Goal: Task Accomplishment & Management: Use online tool/utility

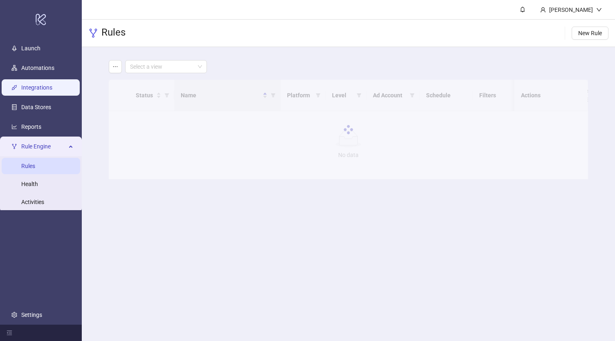
click at [37, 87] on link "Integrations" at bounding box center [36, 87] width 31 height 7
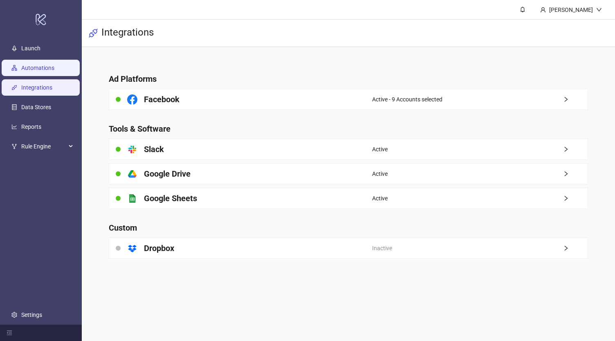
click at [48, 68] on link "Automations" at bounding box center [37, 68] width 33 height 7
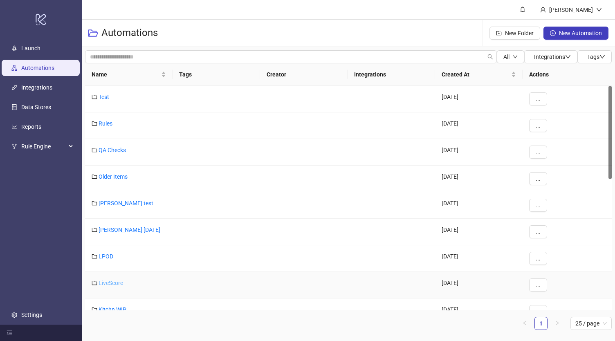
click at [113, 282] on link "LiveScore" at bounding box center [111, 283] width 25 height 7
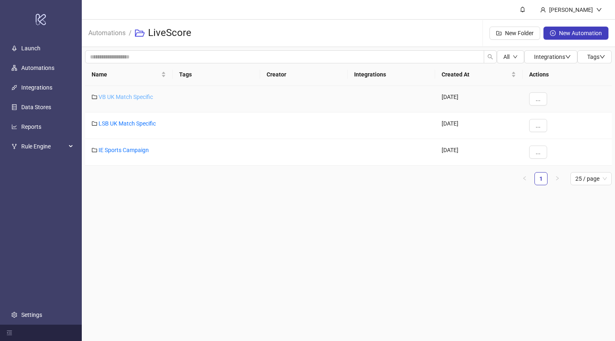
click at [132, 94] on link "VB UK Match Specific" at bounding box center [126, 97] width 54 height 7
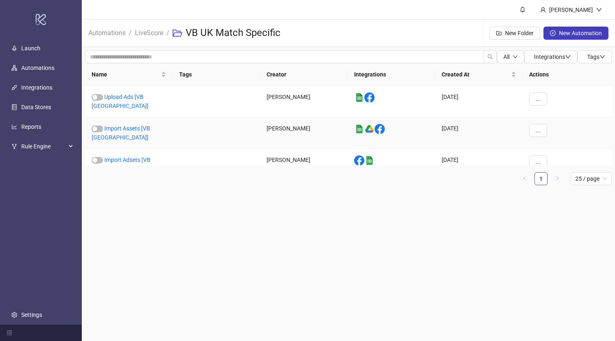
click at [139, 118] on div "Import Assets [VB [GEOGRAPHIC_DATA]]" at bounding box center [129, 132] width 88 height 31
click at [141, 125] on link "Import Assets [VB [GEOGRAPHIC_DATA]]" at bounding box center [121, 133] width 58 height 16
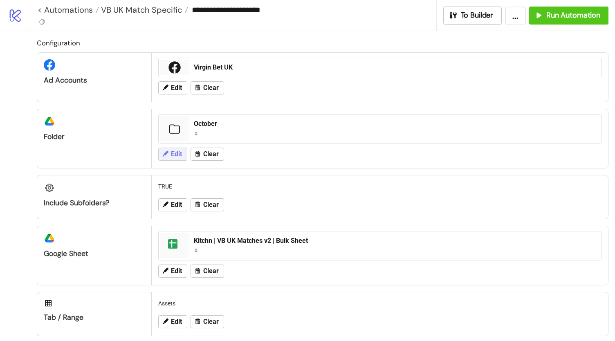
click at [173, 153] on span "Edit" at bounding box center [176, 153] width 11 height 7
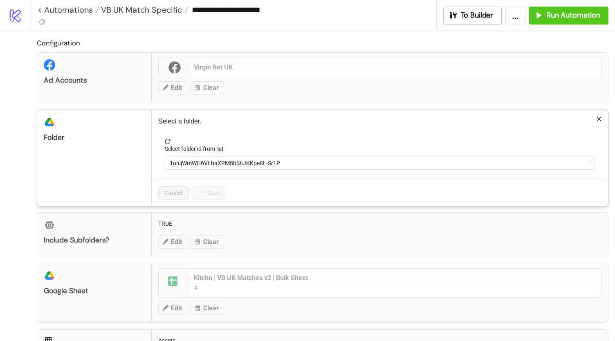
click at [220, 135] on div "Select a folder. Select folder id from list 1oIcjWmWH6VLbaXPM8bShJKKpe8L-Sr1P C…" at bounding box center [380, 158] width 456 height 96
click at [182, 166] on span "October" at bounding box center [380, 163] width 420 height 12
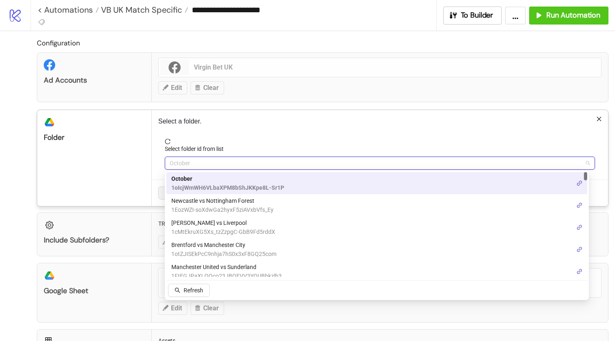
click at [210, 183] on span "October" at bounding box center [227, 178] width 113 height 9
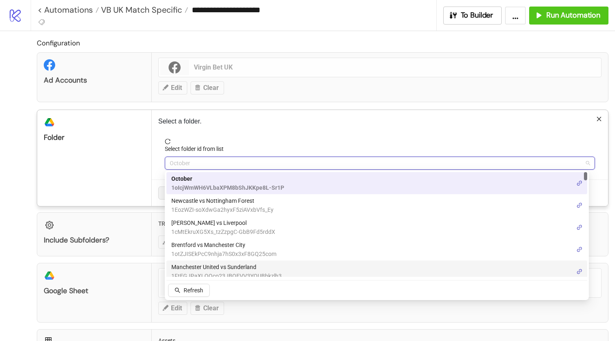
click at [7, 173] on div "Configuration Ad Accounts Virgin Bet UK Edit Clear platform/google_drive Folder…" at bounding box center [307, 234] width 615 height 406
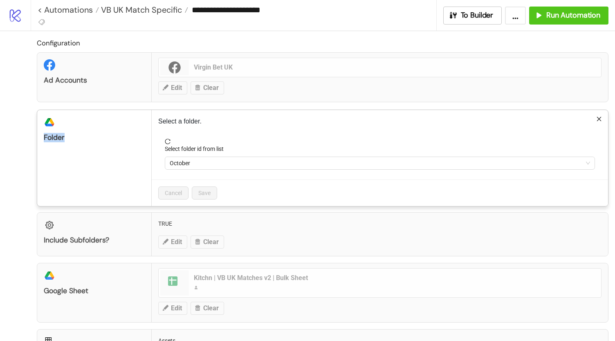
click at [7, 173] on div "**********" at bounding box center [307, 170] width 615 height 341
click at [0, 178] on div "**********" at bounding box center [307, 170] width 615 height 341
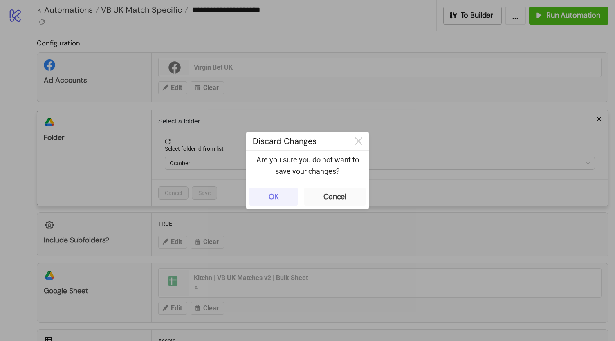
click at [261, 198] on button "OK" at bounding box center [273, 197] width 48 height 18
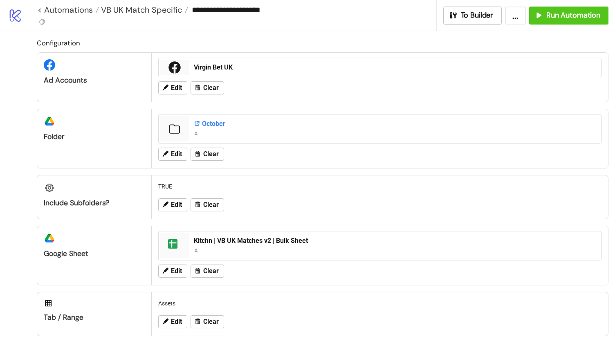
click at [210, 125] on div "October" at bounding box center [395, 123] width 402 height 9
click at [175, 153] on span "Edit" at bounding box center [176, 153] width 11 height 7
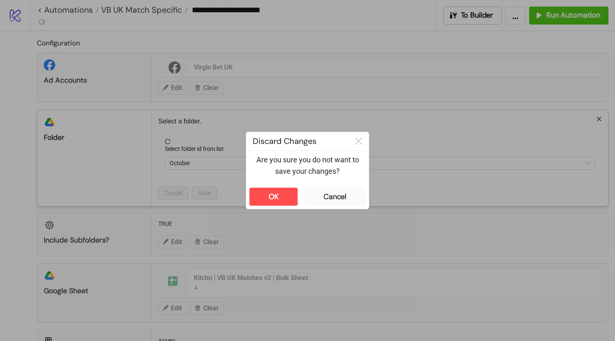
click at [3, 182] on div "**********" at bounding box center [307, 170] width 615 height 341
click at [265, 191] on button "OK" at bounding box center [273, 197] width 48 height 18
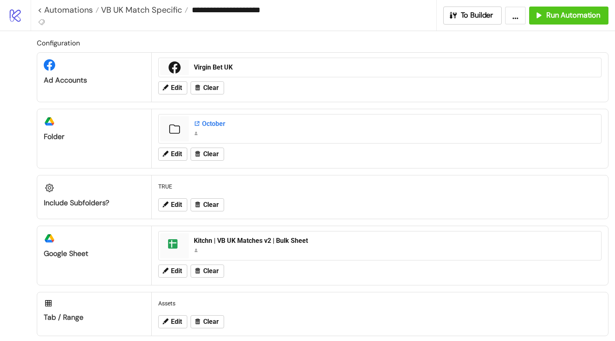
click at [211, 123] on div "October" at bounding box center [395, 123] width 402 height 9
click at [181, 152] on span "Edit" at bounding box center [176, 153] width 11 height 7
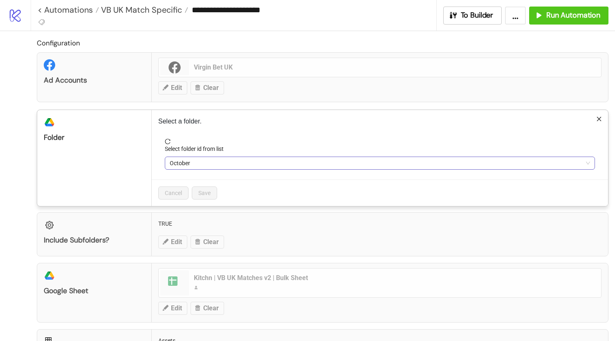
click at [191, 162] on span "October" at bounding box center [380, 163] width 420 height 12
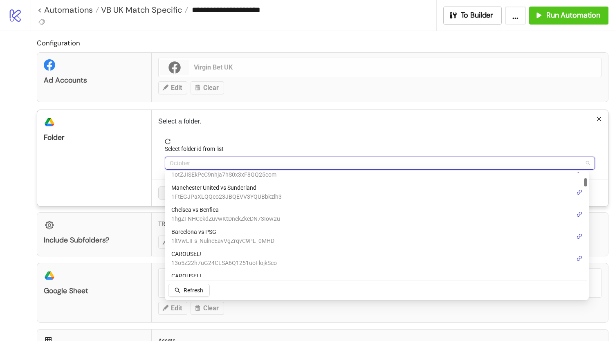
scroll to position [87, 0]
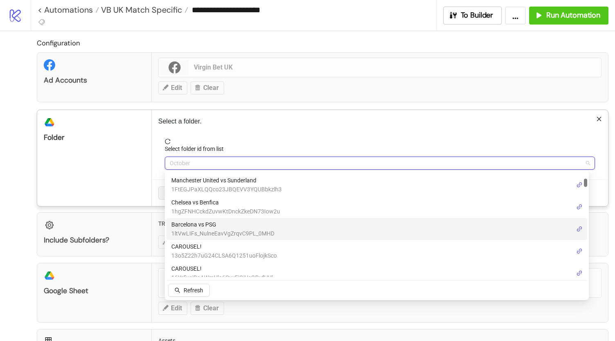
click at [239, 227] on span "Barcelona vs PSG" at bounding box center [222, 224] width 103 height 9
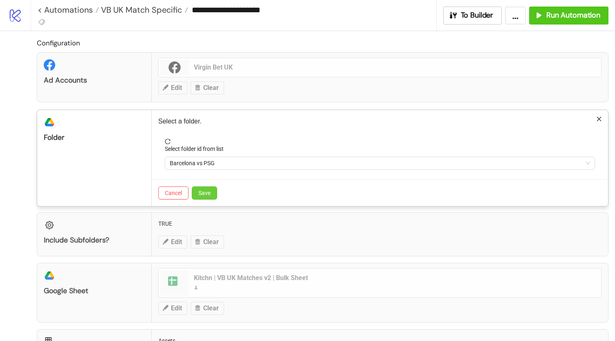
click at [203, 196] on button "Save" at bounding box center [204, 192] width 25 height 13
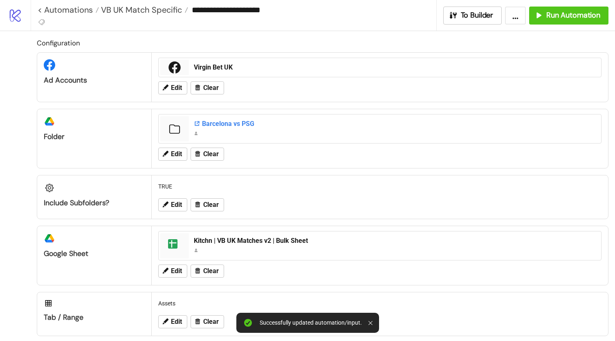
click at [214, 123] on div "Barcelona vs PSG" at bounding box center [395, 123] width 402 height 9
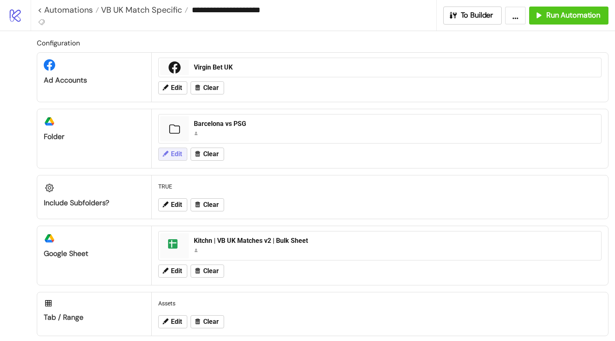
click at [177, 151] on span "Edit" at bounding box center [176, 153] width 11 height 7
click at [177, 158] on button "Edit" at bounding box center [172, 154] width 29 height 13
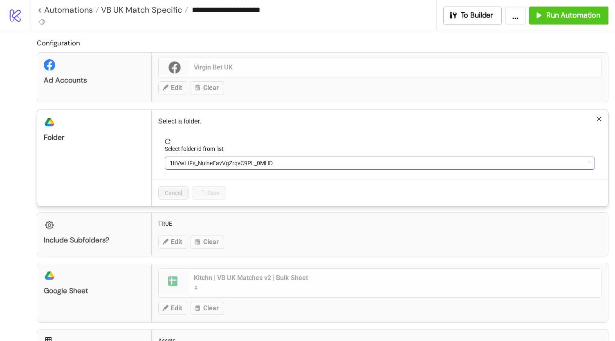
click at [203, 161] on span "1ltVwLIFs_NulneEavVgZrqvC9PL_0MHD" at bounding box center [380, 163] width 420 height 12
click at [195, 162] on span "Barcelona vs PSG" at bounding box center [380, 163] width 420 height 12
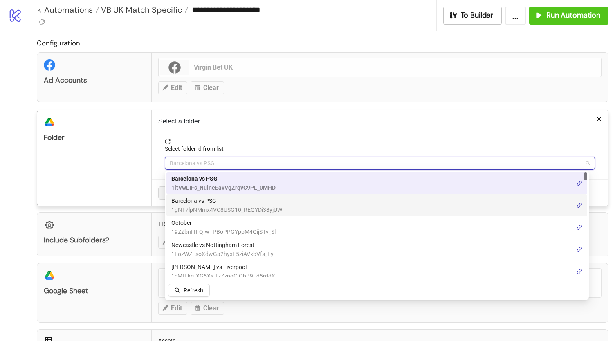
click at [226, 206] on span "1gNT7lpNMmx4VC8USG10_REQYDi38yjUW" at bounding box center [226, 209] width 111 height 9
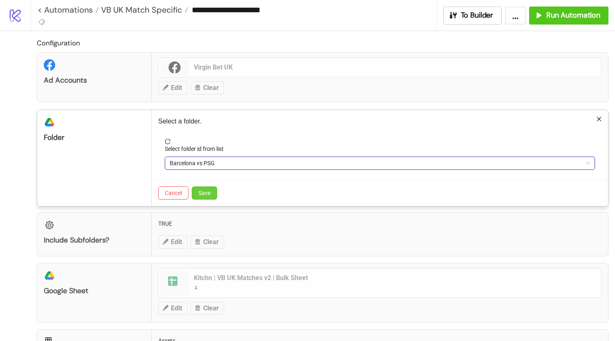
click at [203, 188] on button "Save" at bounding box center [204, 192] width 25 height 13
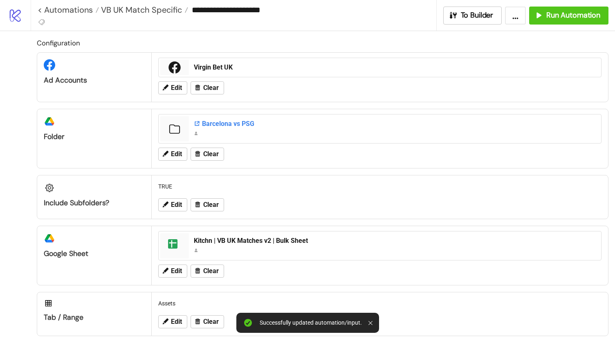
click at [214, 124] on div "Barcelona vs PSG" at bounding box center [395, 123] width 402 height 9
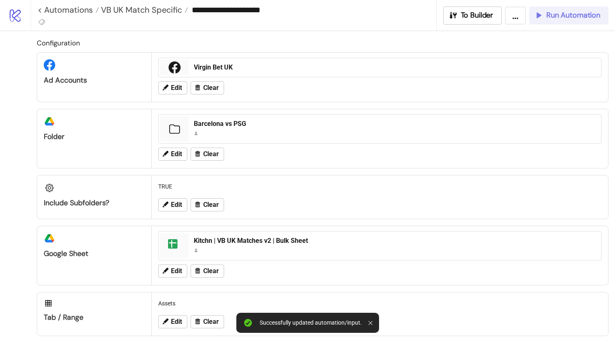
click at [571, 16] on span "Run Automation" at bounding box center [573, 15] width 54 height 9
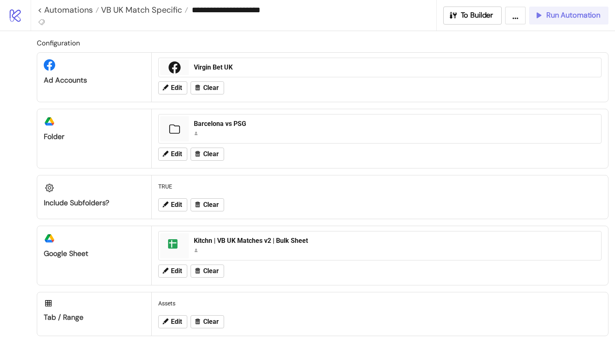
click at [556, 17] on span "Run Automation" at bounding box center [573, 15] width 54 height 9
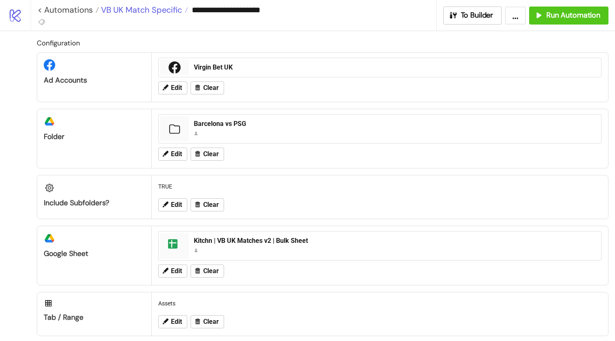
click at [129, 9] on span "VB UK Match Specific" at bounding box center [140, 9] width 83 height 11
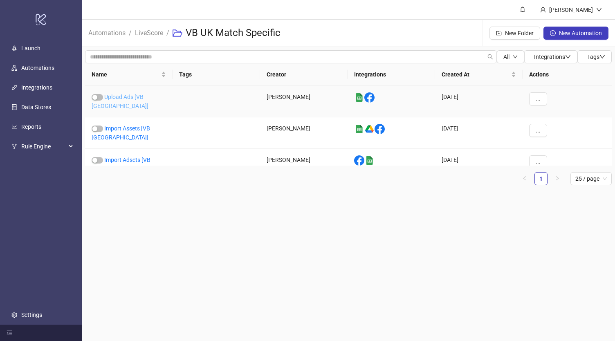
click at [137, 96] on link "Upload Ads [VB [GEOGRAPHIC_DATA]]" at bounding box center [120, 102] width 57 height 16
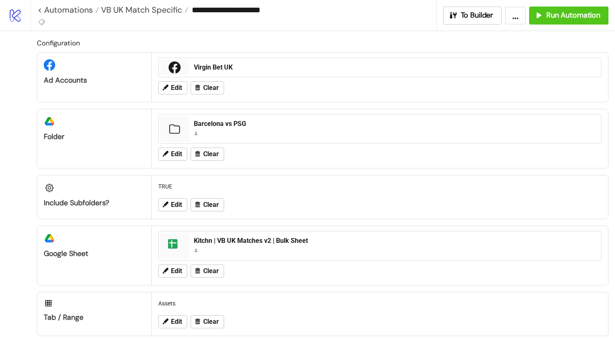
type input "**********"
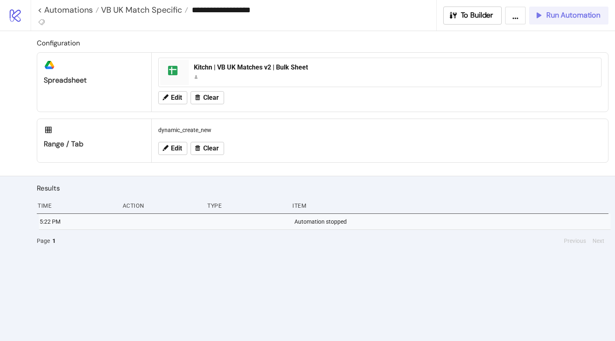
click at [575, 13] on span "Run Automation" at bounding box center [573, 15] width 54 height 9
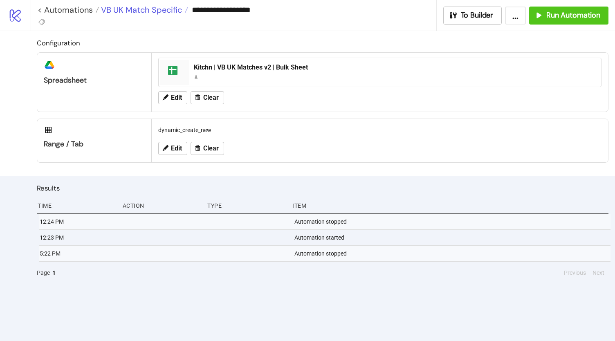
click at [166, 11] on span "VB UK Match Specific" at bounding box center [140, 9] width 83 height 11
